Goal: Find specific page/section: Find specific page/section

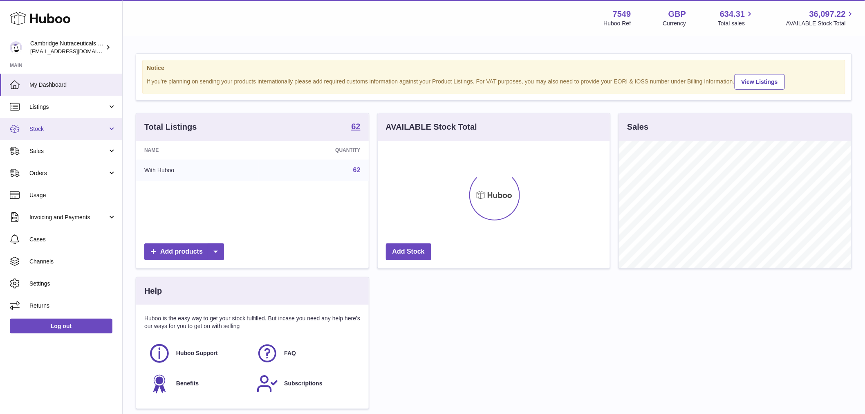
scroll to position [128, 232]
click at [56, 134] on link "Stock" at bounding box center [61, 129] width 122 height 22
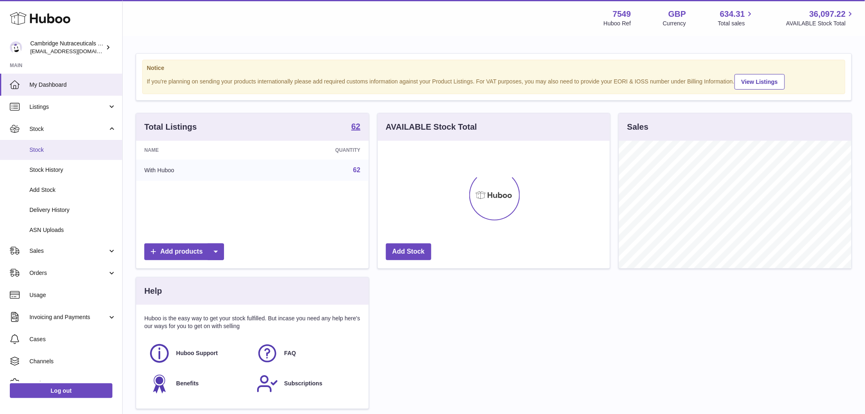
click at [56, 149] on span "Stock" at bounding box center [72, 150] width 87 height 8
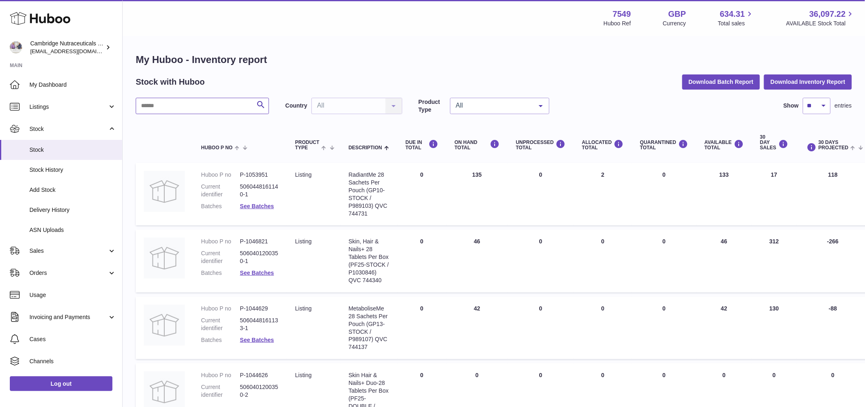
drag, startPoint x: 174, startPoint y: 112, endPoint x: 170, endPoint y: 112, distance: 4.6
click at [174, 112] on input "text" at bounding box center [202, 106] width 133 height 16
type input "*"
type input "******"
